Goal: Complete application form

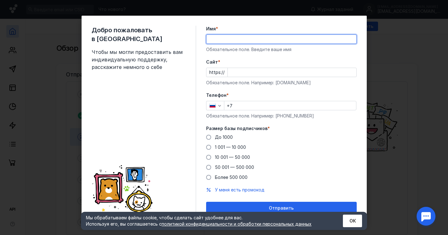
click at [248, 38] on input "Имя *" at bounding box center [282, 39] width 150 height 9
type input "<"
type input "Б"
type input ">"
type input "[PERSON_NAME]"
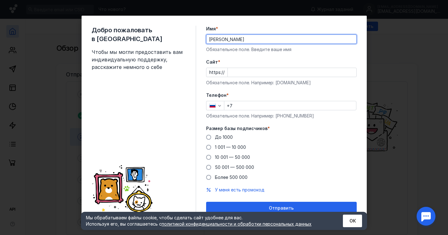
click at [256, 72] on input "Cайт *" at bounding box center [292, 72] width 129 height 9
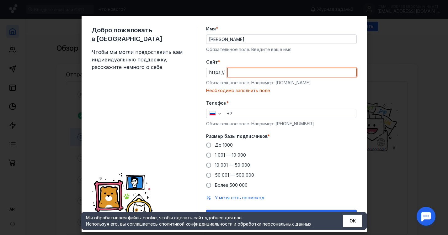
paste input "[DOMAIN_NAME]"
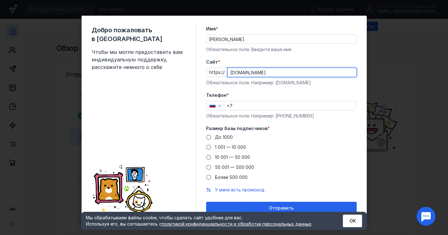
type input "[DOMAIN_NAME]"
click at [239, 107] on input "+7" at bounding box center [290, 105] width 132 height 9
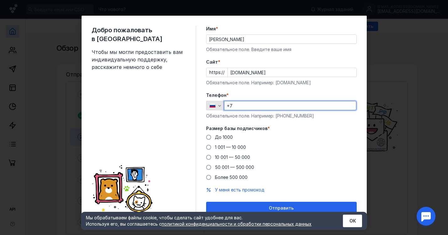
click at [215, 106] on icon "button" at bounding box center [213, 106] width 6 height 4
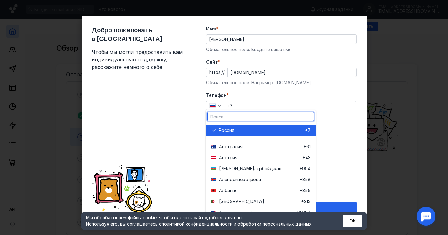
click at [219, 115] on input "text" at bounding box center [261, 116] width 106 height 9
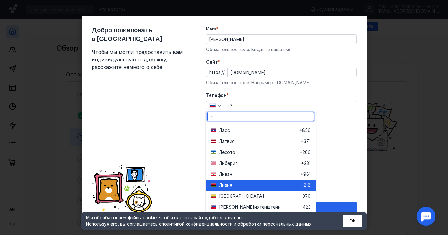
type input "л"
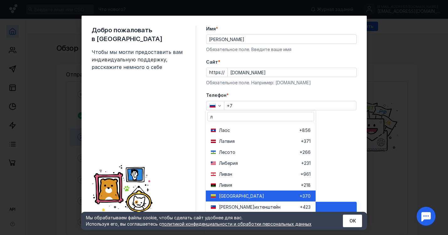
click at [224, 197] on span "[GEOGRAPHIC_DATA]" at bounding box center [241, 196] width 45 height 6
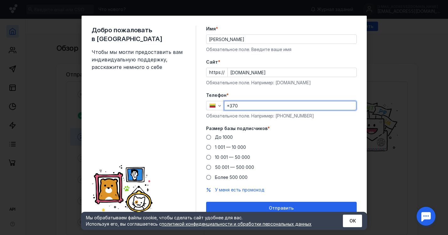
click at [256, 103] on input "+370" at bounding box center [290, 105] width 132 height 9
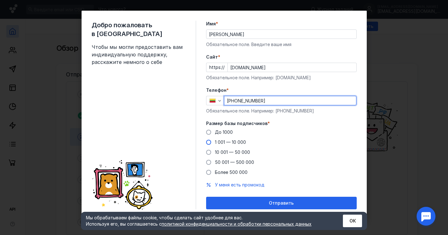
type input "[PHONE_NUMBER]"
click at [209, 143] on span at bounding box center [208, 142] width 5 height 5
click at [0, 0] on input "1 001 — 10 000" at bounding box center [0, 0] width 0 height 0
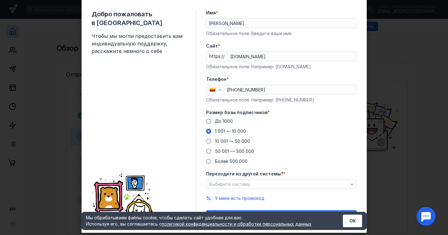
scroll to position [30, 0]
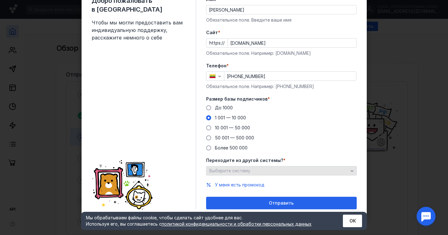
click at [237, 170] on span "Выберите систему" at bounding box center [229, 170] width 41 height 5
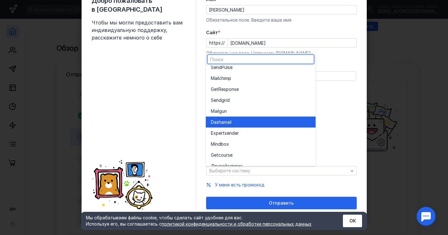
scroll to position [35, 0]
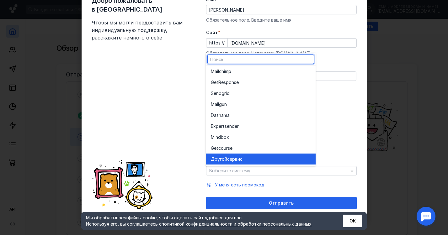
click at [236, 160] on span "сервис" at bounding box center [234, 159] width 15 height 6
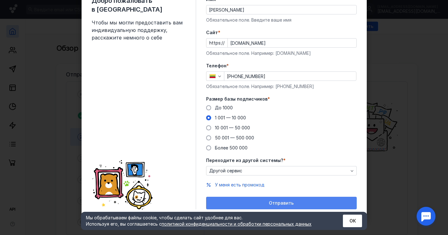
click at [256, 200] on div "Отправить" at bounding box center [281, 203] width 151 height 13
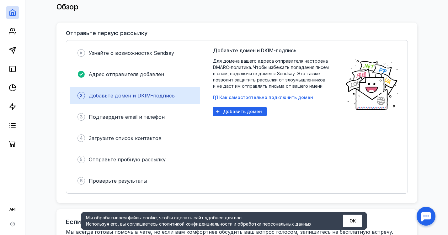
scroll to position [42, 0]
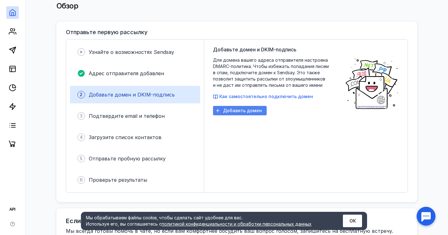
click at [218, 110] on icon "button" at bounding box center [217, 110] width 5 height 5
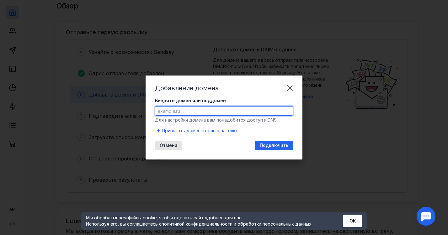
click at [218, 110] on input "Введите домен или поддомен" at bounding box center [224, 111] width 138 height 9
paste input "[DOMAIN_NAME]"
type input "[DOMAIN_NAME]"
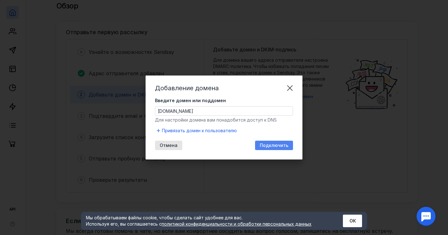
click at [267, 144] on span "Подключить" at bounding box center [274, 145] width 29 height 5
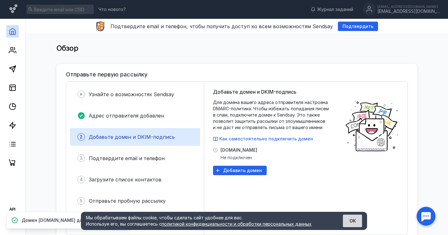
click at [348, 222] on button "ОК" at bounding box center [352, 221] width 19 height 13
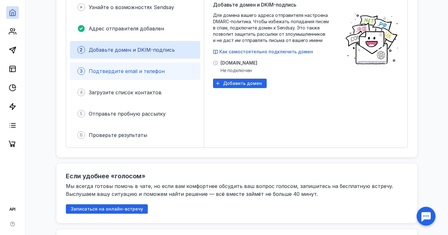
scroll to position [88, 0]
